Goal: Information Seeking & Learning: Learn about a topic

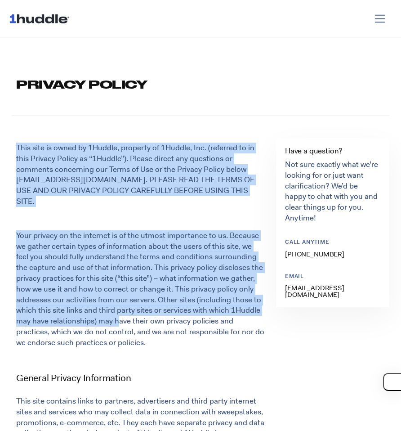
drag, startPoint x: 16, startPoint y: 149, endPoint x: 118, endPoint y: 314, distance: 193.3
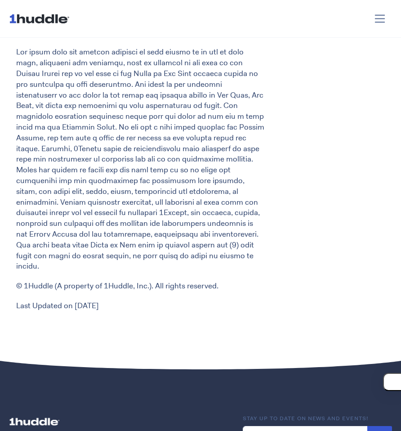
scroll to position [1896, 0]
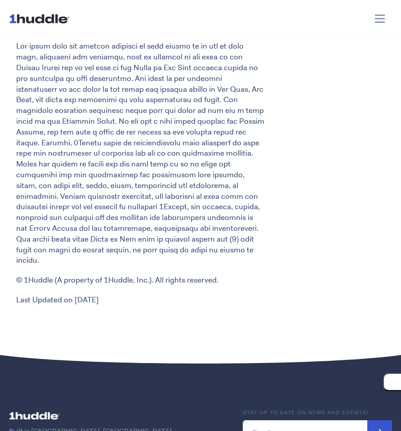
copy div "Lore ipsu do sitam co 7Adipis, elitsedd ei 2Tempor, Inc. (utlabore et do magn A…"
